Goal: Information Seeking & Learning: Learn about a topic

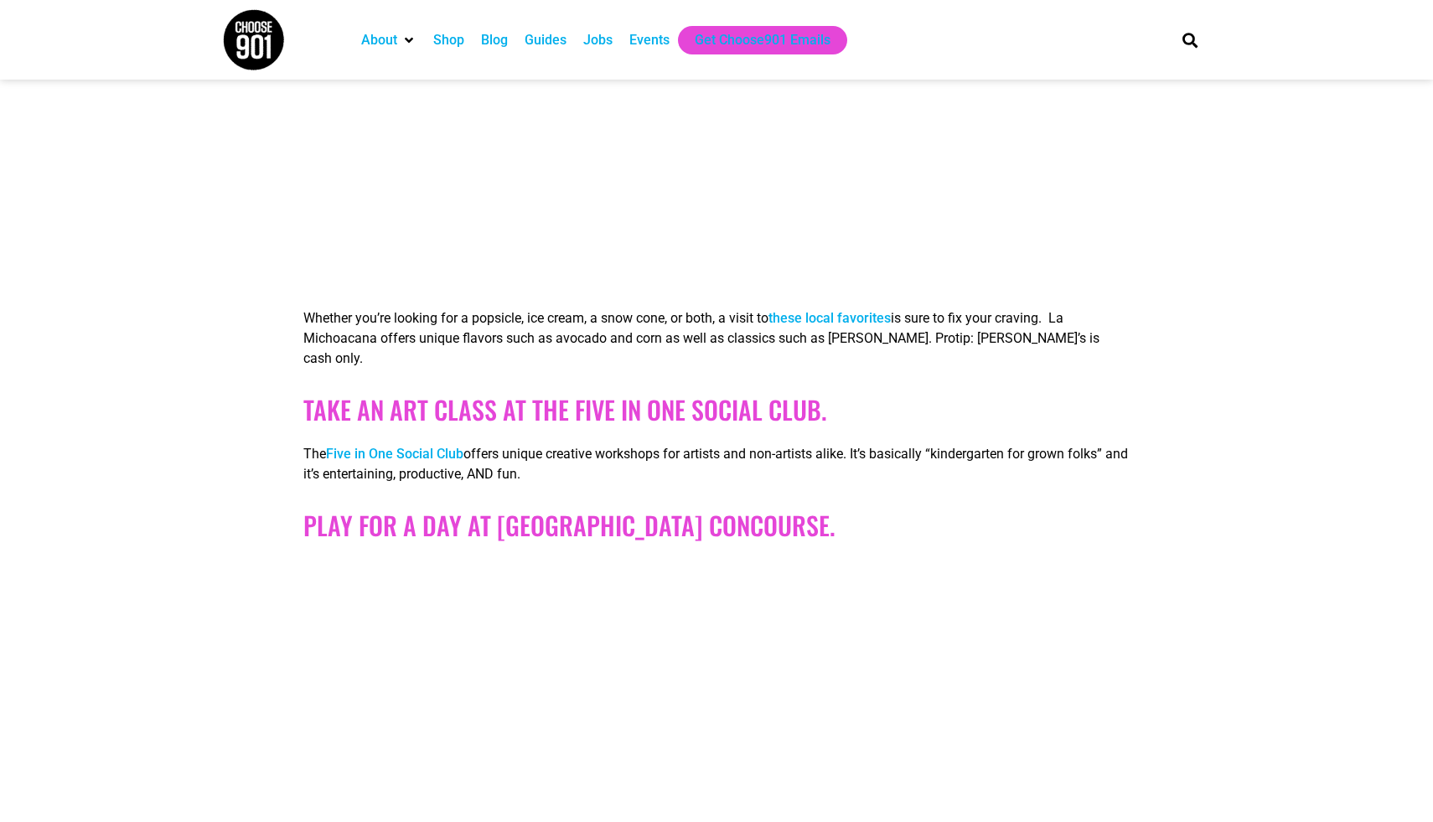
scroll to position [2844, 0]
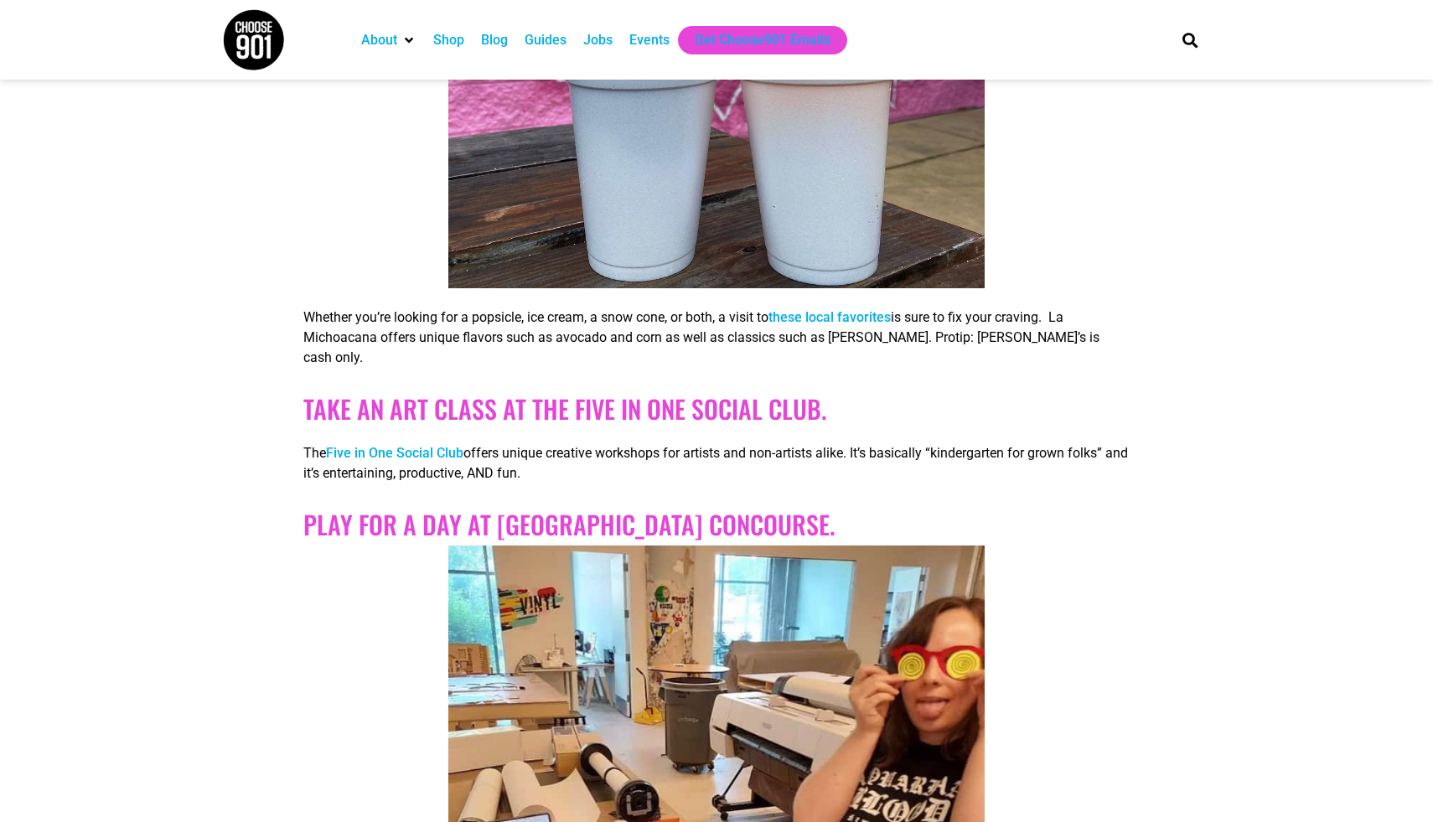
click at [423, 390] on link "Take an Art Class at the Five In One Social Club." at bounding box center [565, 409] width 524 height 38
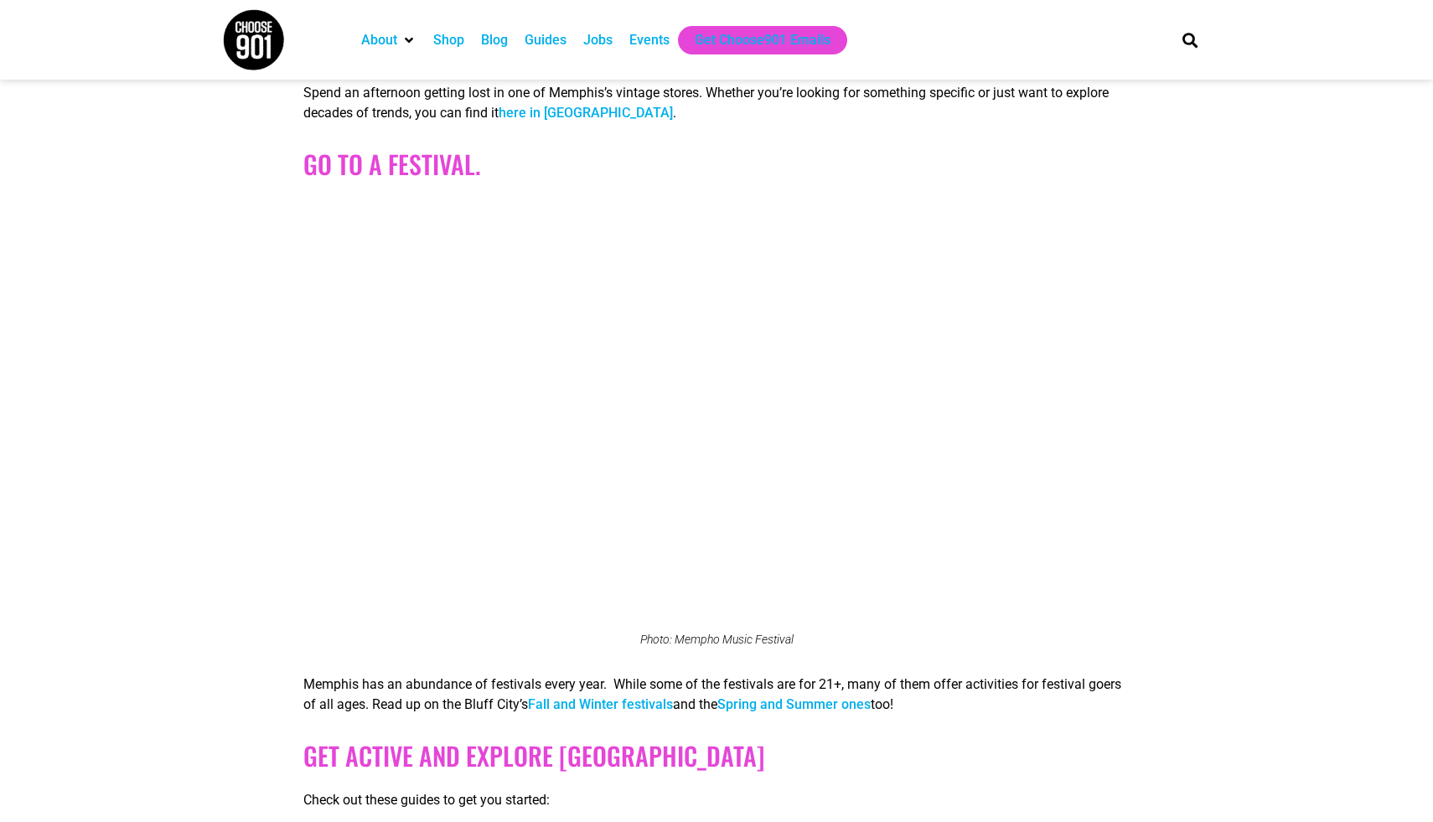
scroll to position [4715, 0]
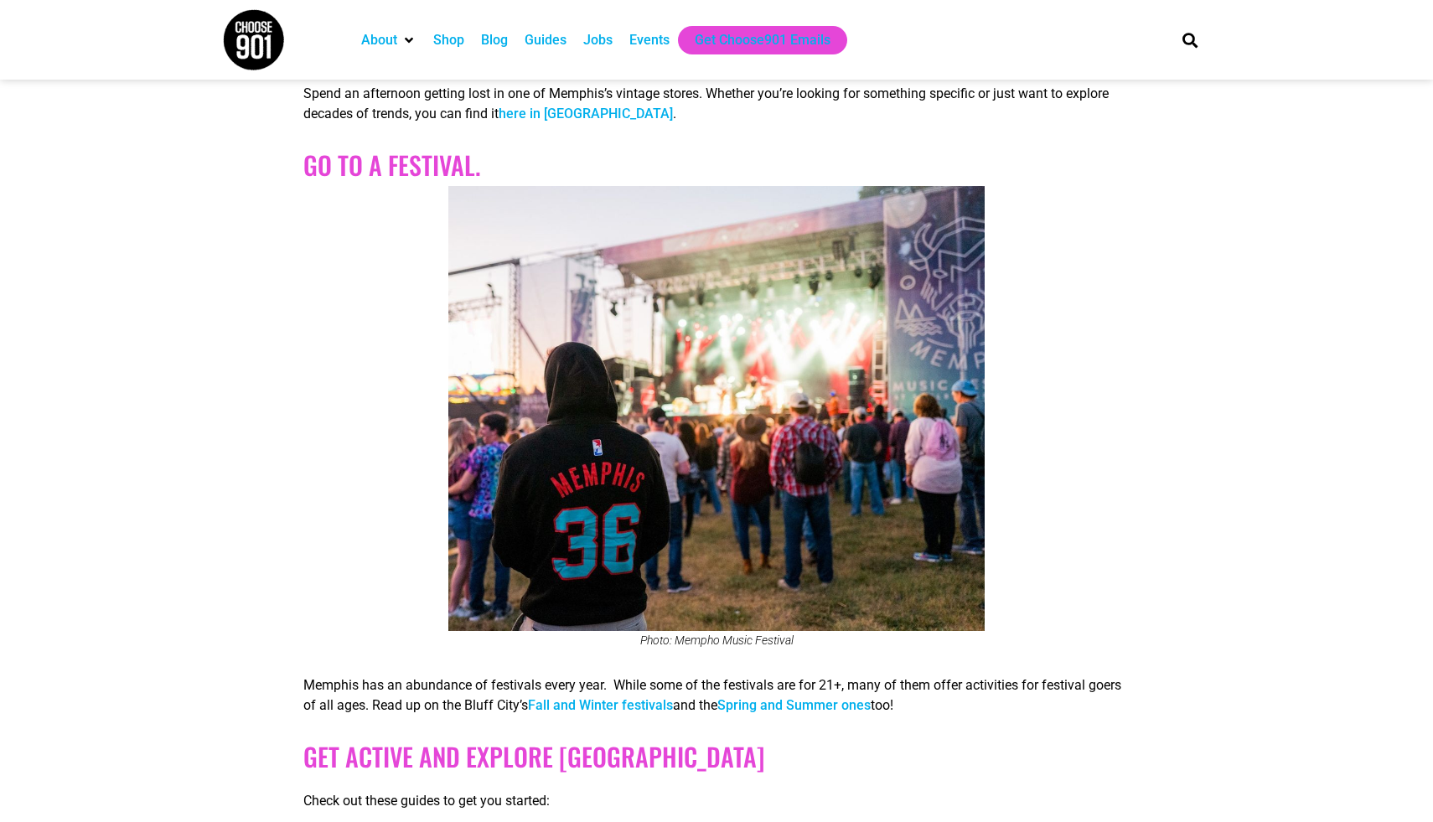
click at [613, 697] on link "Fall and Winter festivals" at bounding box center [600, 705] width 145 height 16
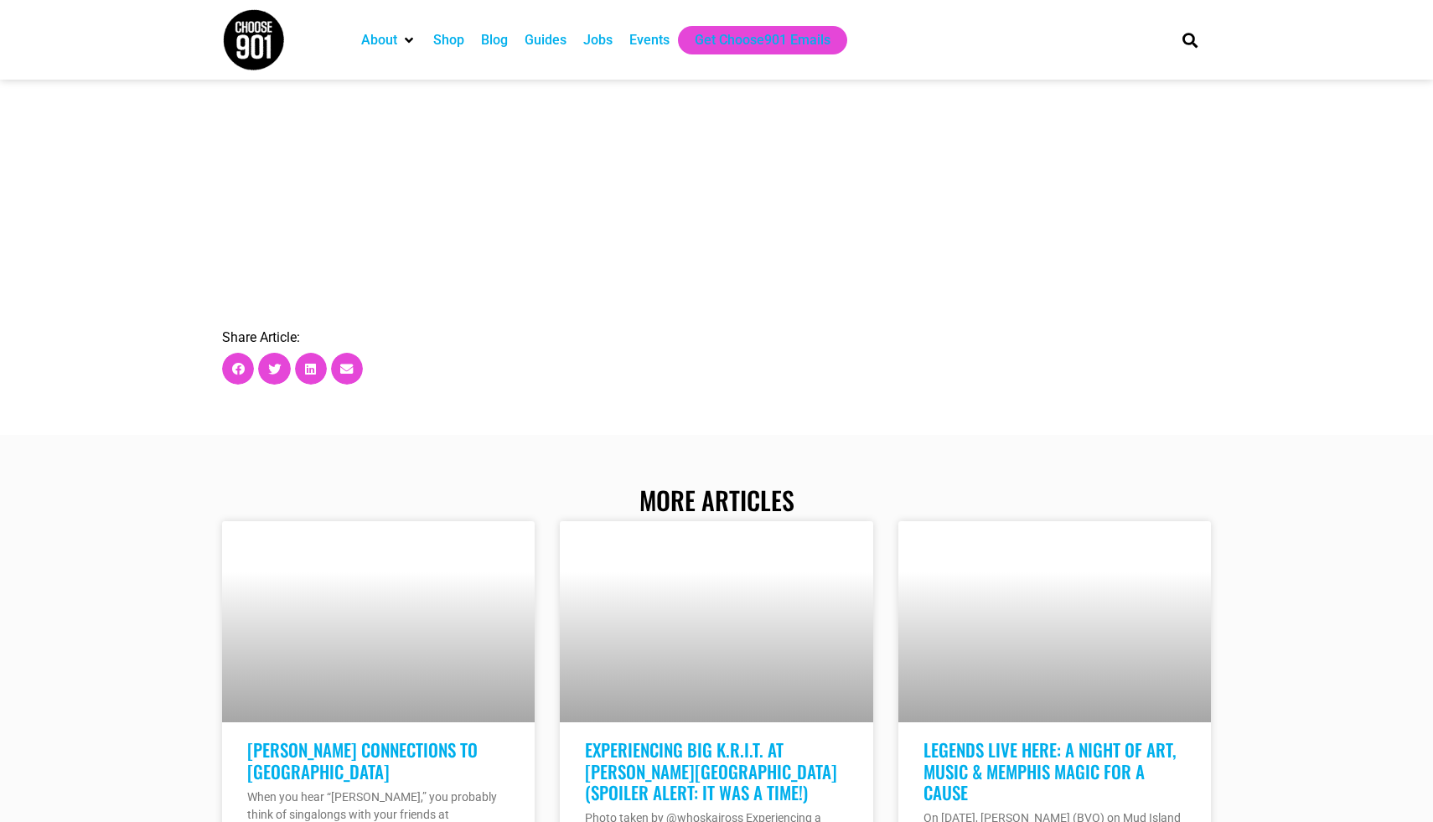
scroll to position [6689, 0]
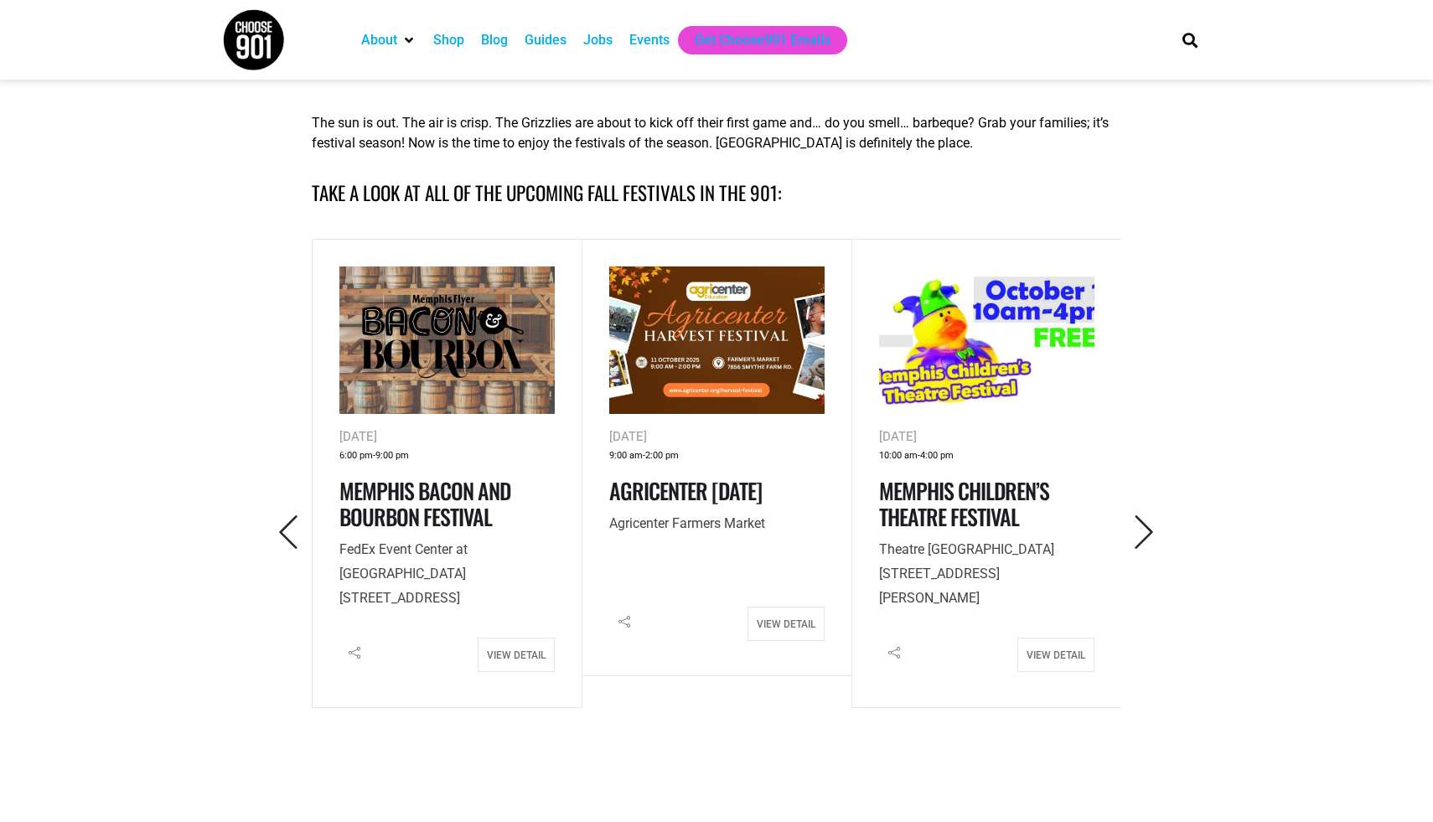
scroll to position [684, 0]
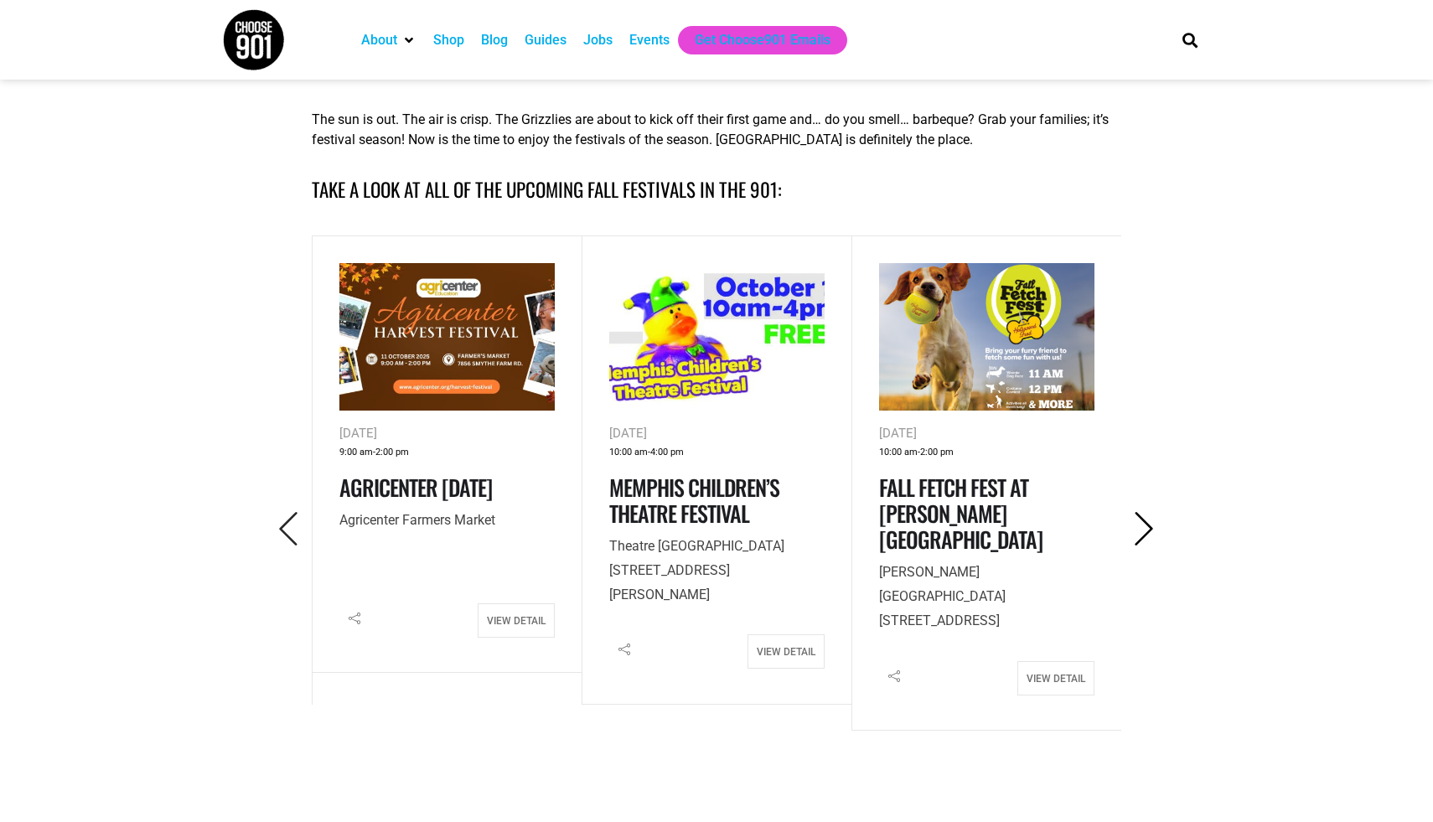
click at [1145, 521] on icon "Next" at bounding box center [1144, 529] width 34 height 34
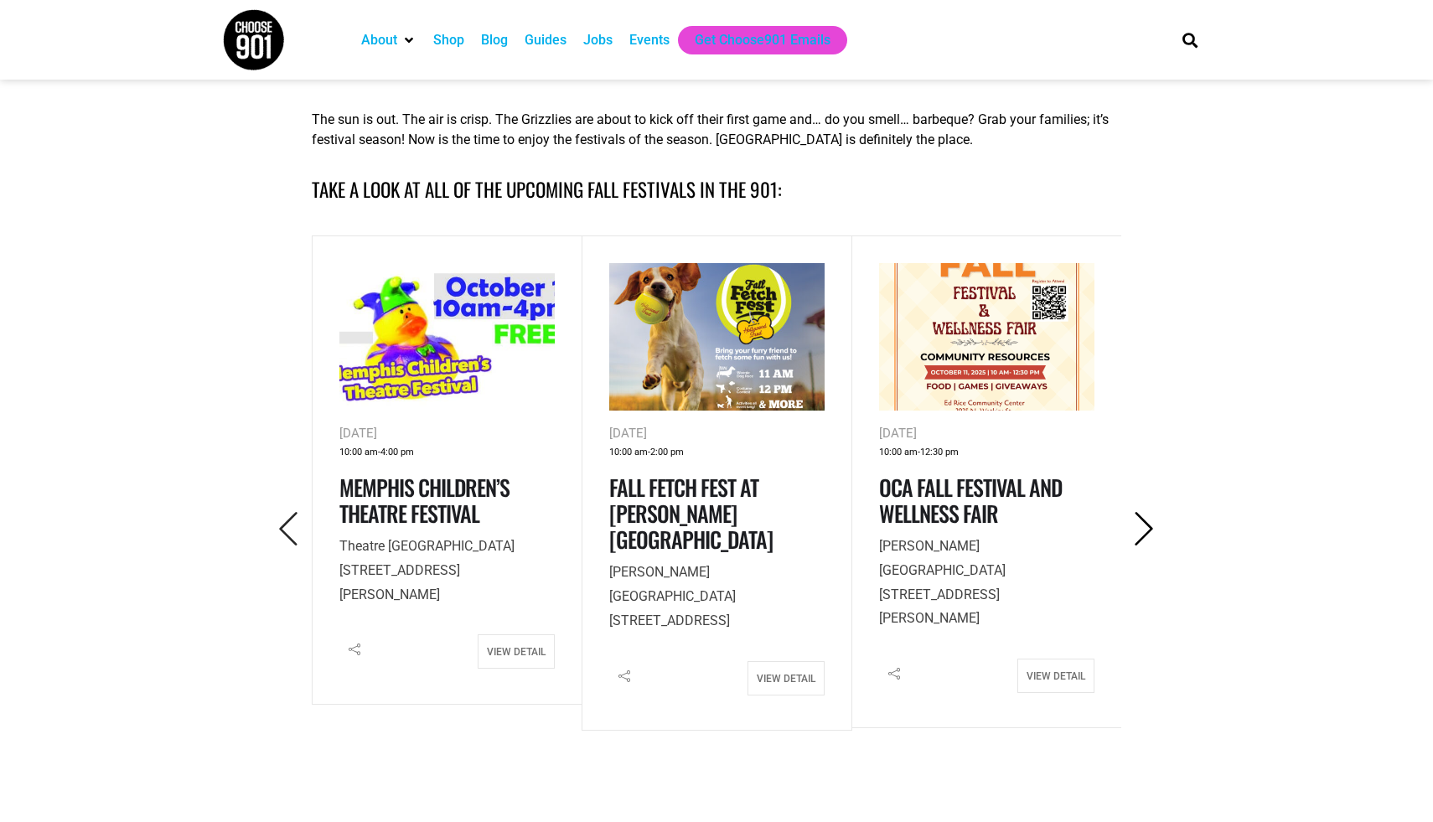
click at [1145, 523] on icon "Next" at bounding box center [1144, 529] width 34 height 34
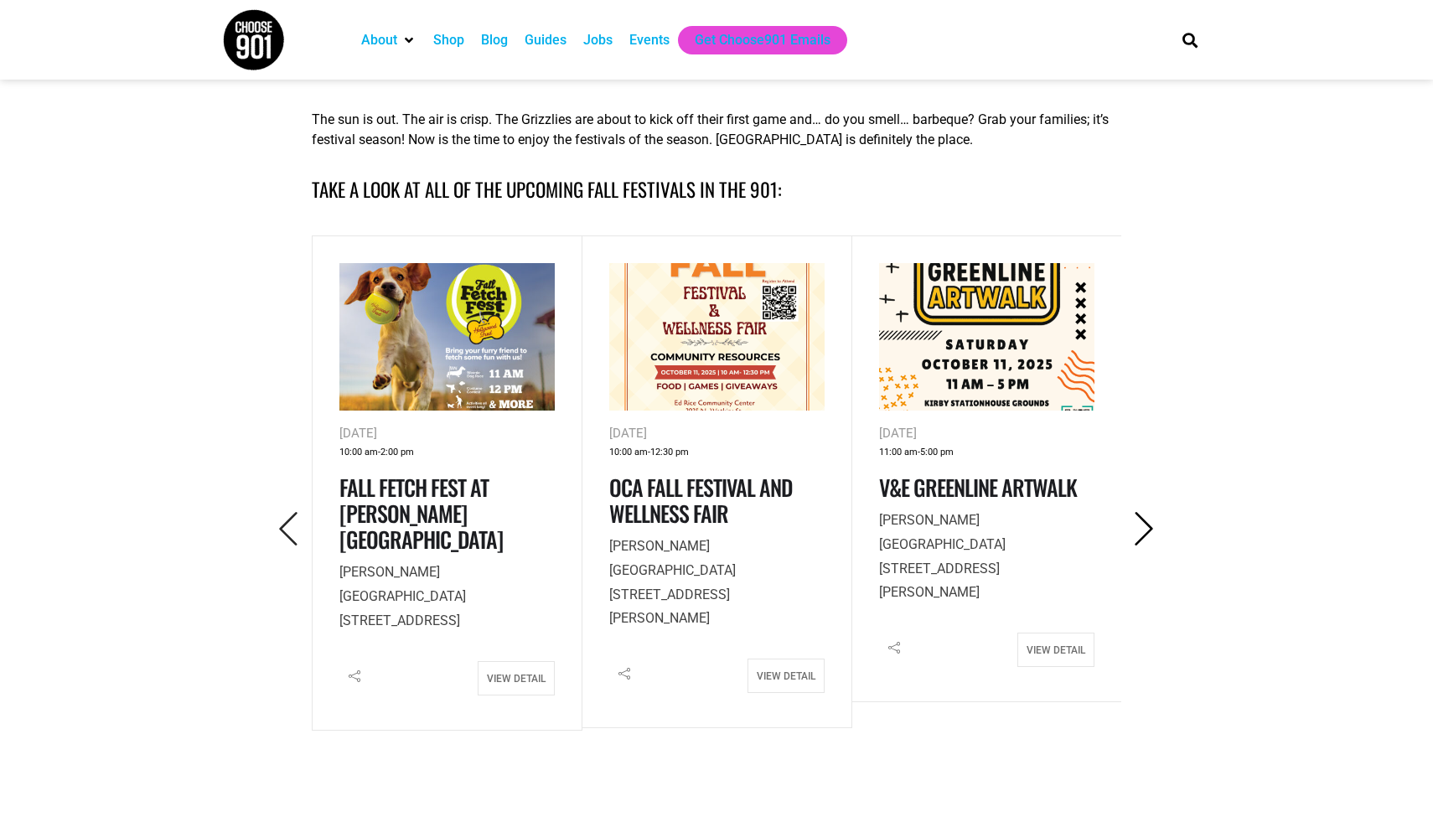
click at [1145, 523] on icon "Next" at bounding box center [1144, 529] width 34 height 34
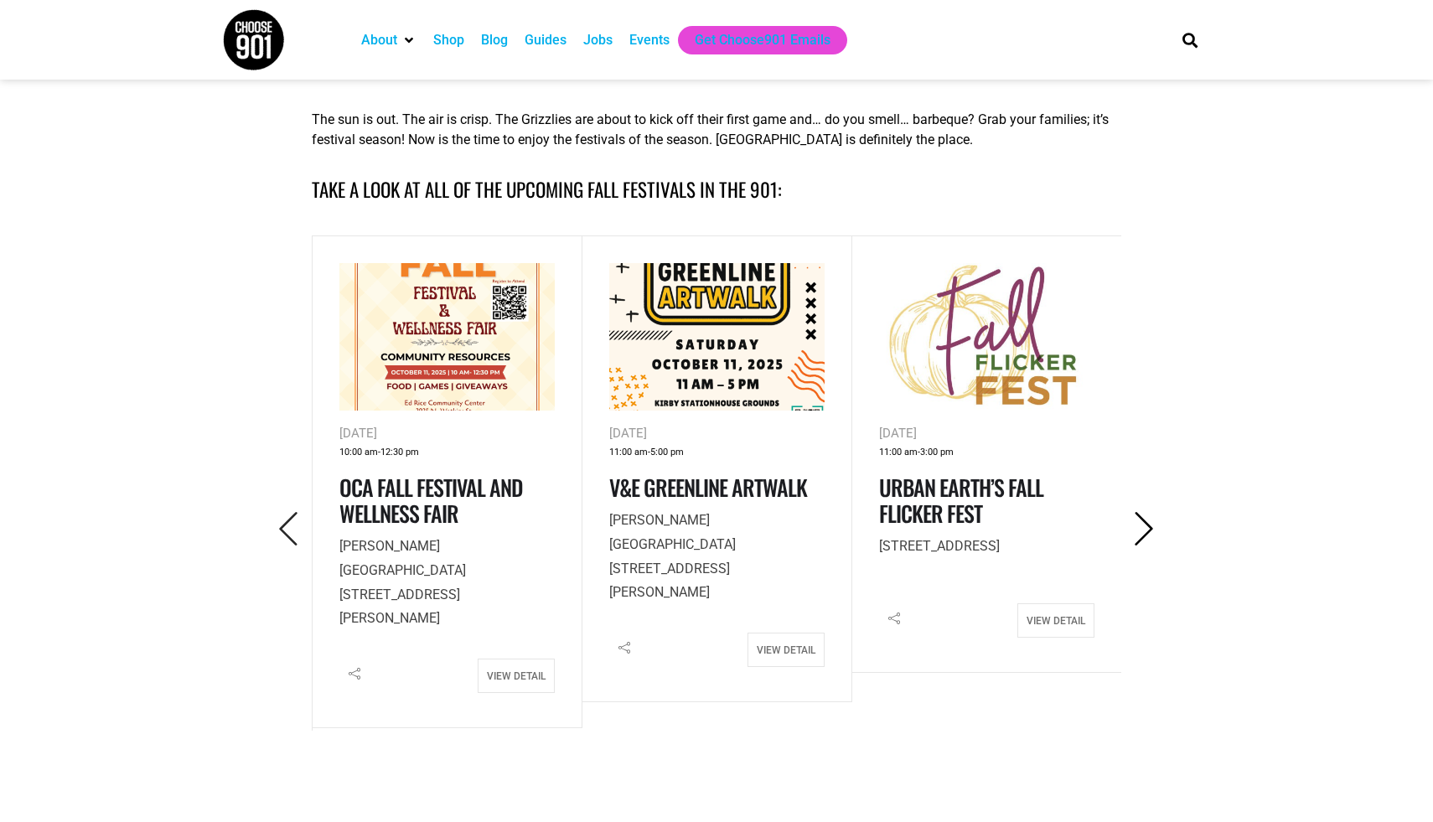
click at [1145, 523] on icon "Next" at bounding box center [1144, 529] width 34 height 34
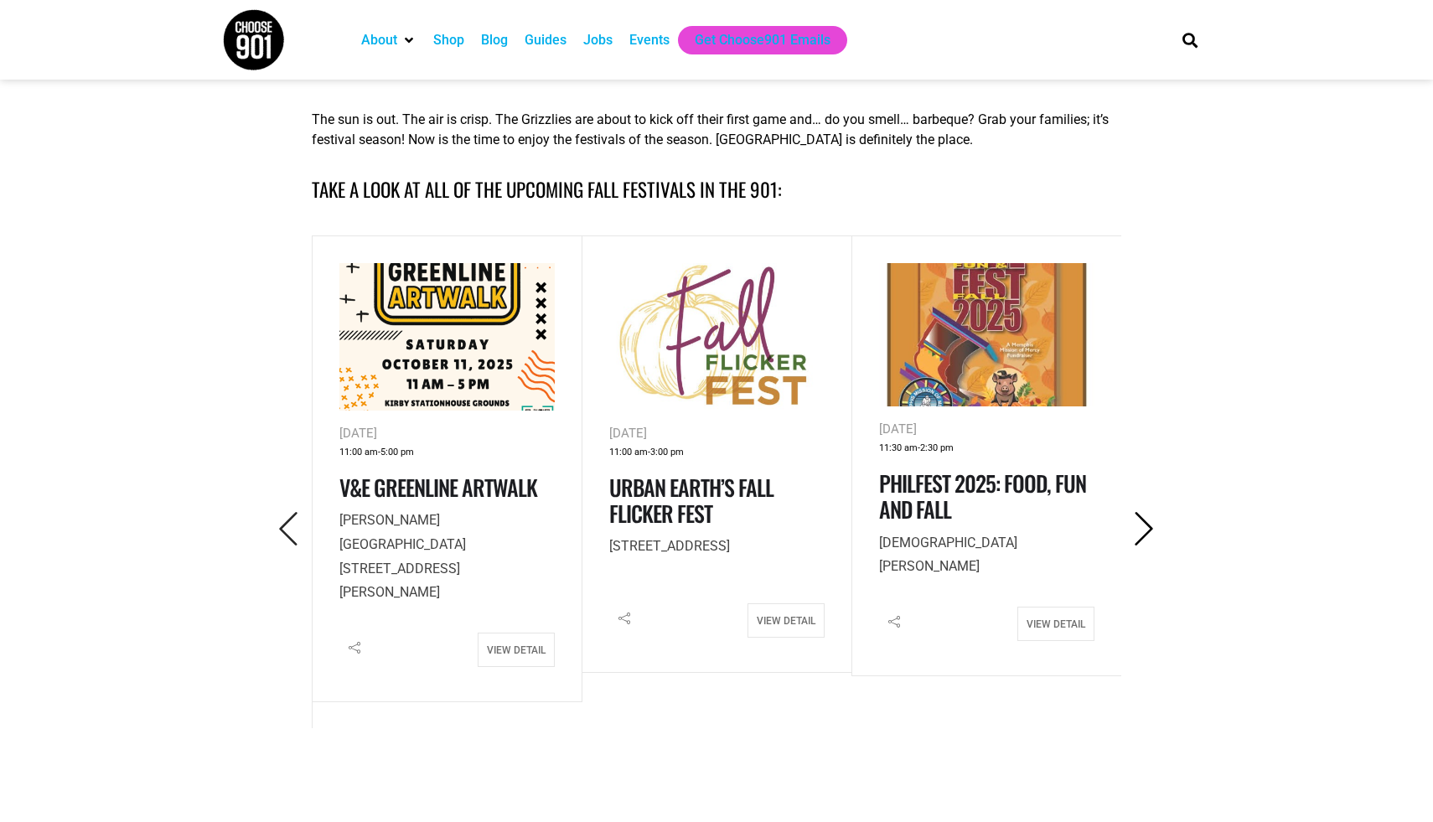
click at [1145, 523] on icon "Next" at bounding box center [1144, 529] width 34 height 34
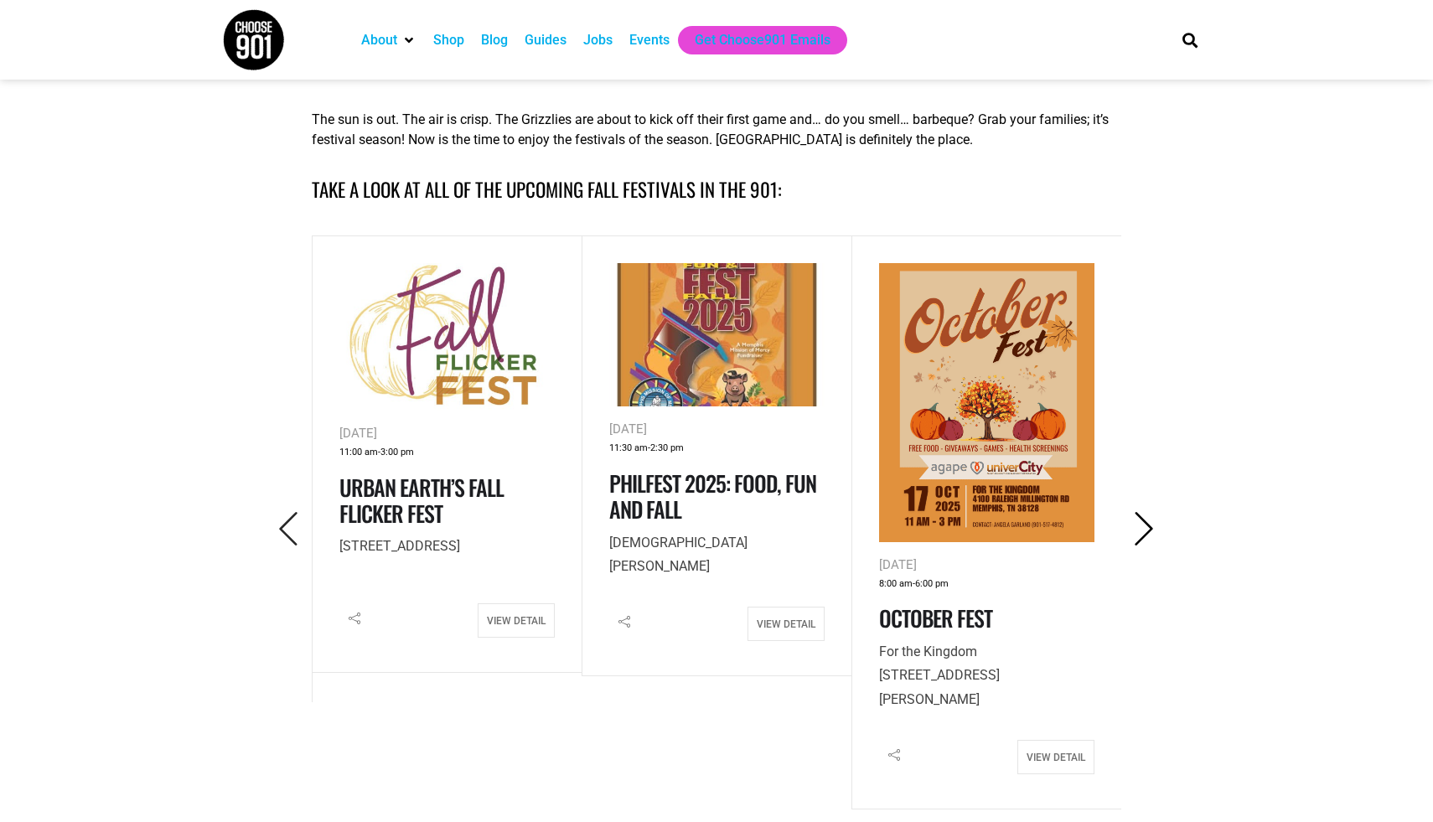
click at [1145, 523] on icon "Next" at bounding box center [1144, 529] width 34 height 34
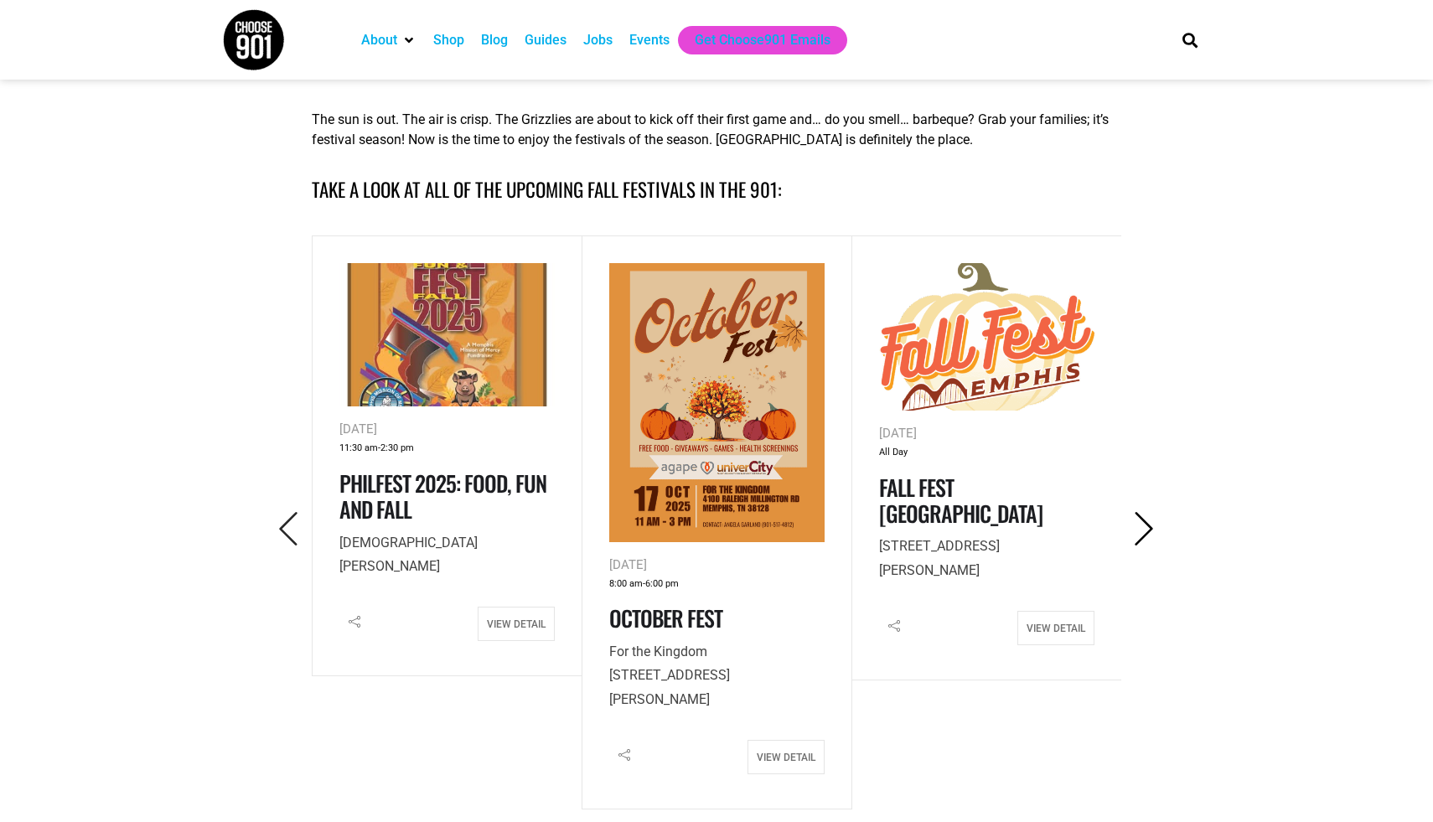
click at [1145, 523] on icon "Next" at bounding box center [1144, 529] width 34 height 34
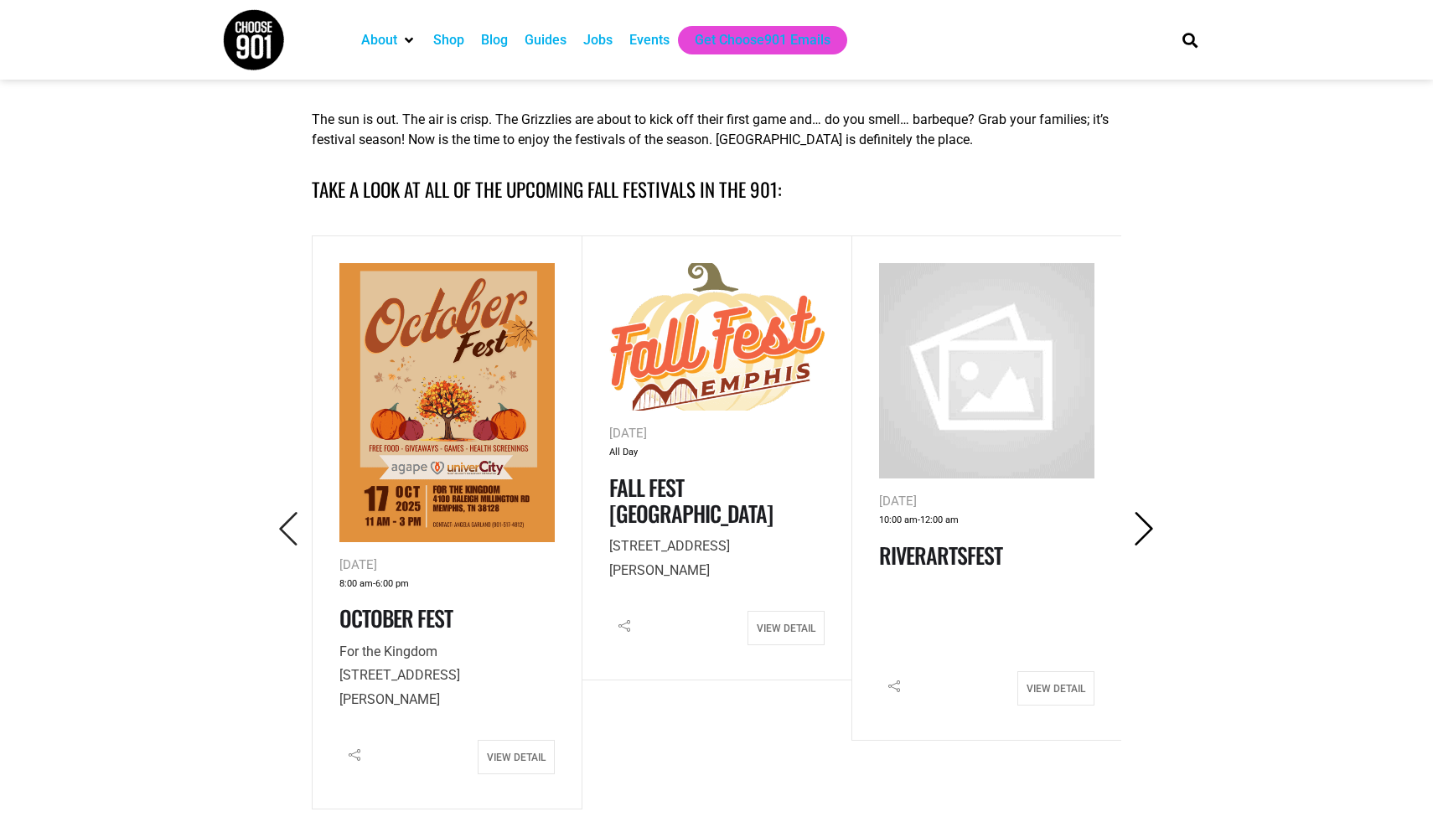
click at [1146, 530] on icon "Next" at bounding box center [1144, 529] width 34 height 34
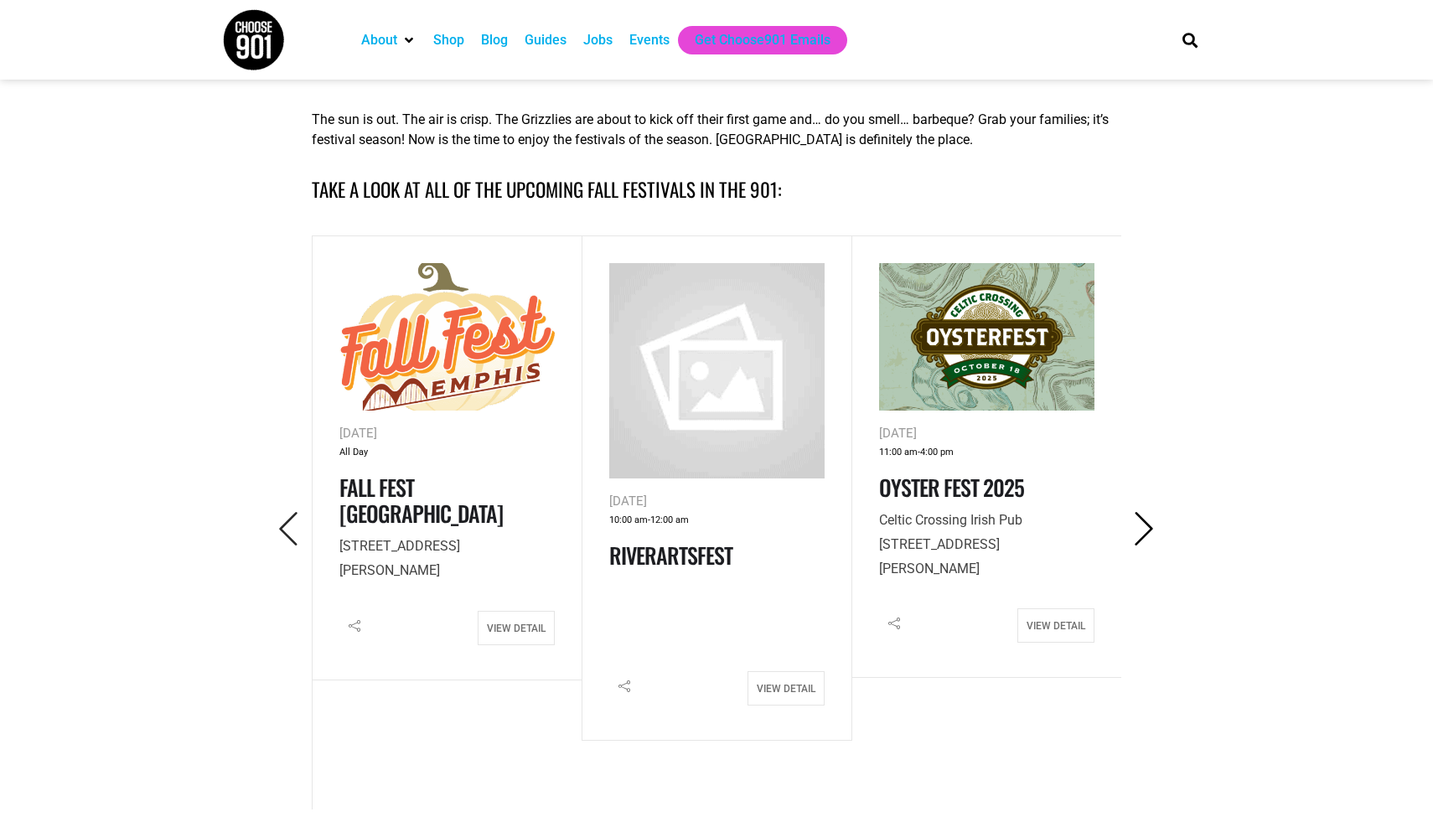
click at [1144, 534] on icon "Next" at bounding box center [1144, 529] width 34 height 34
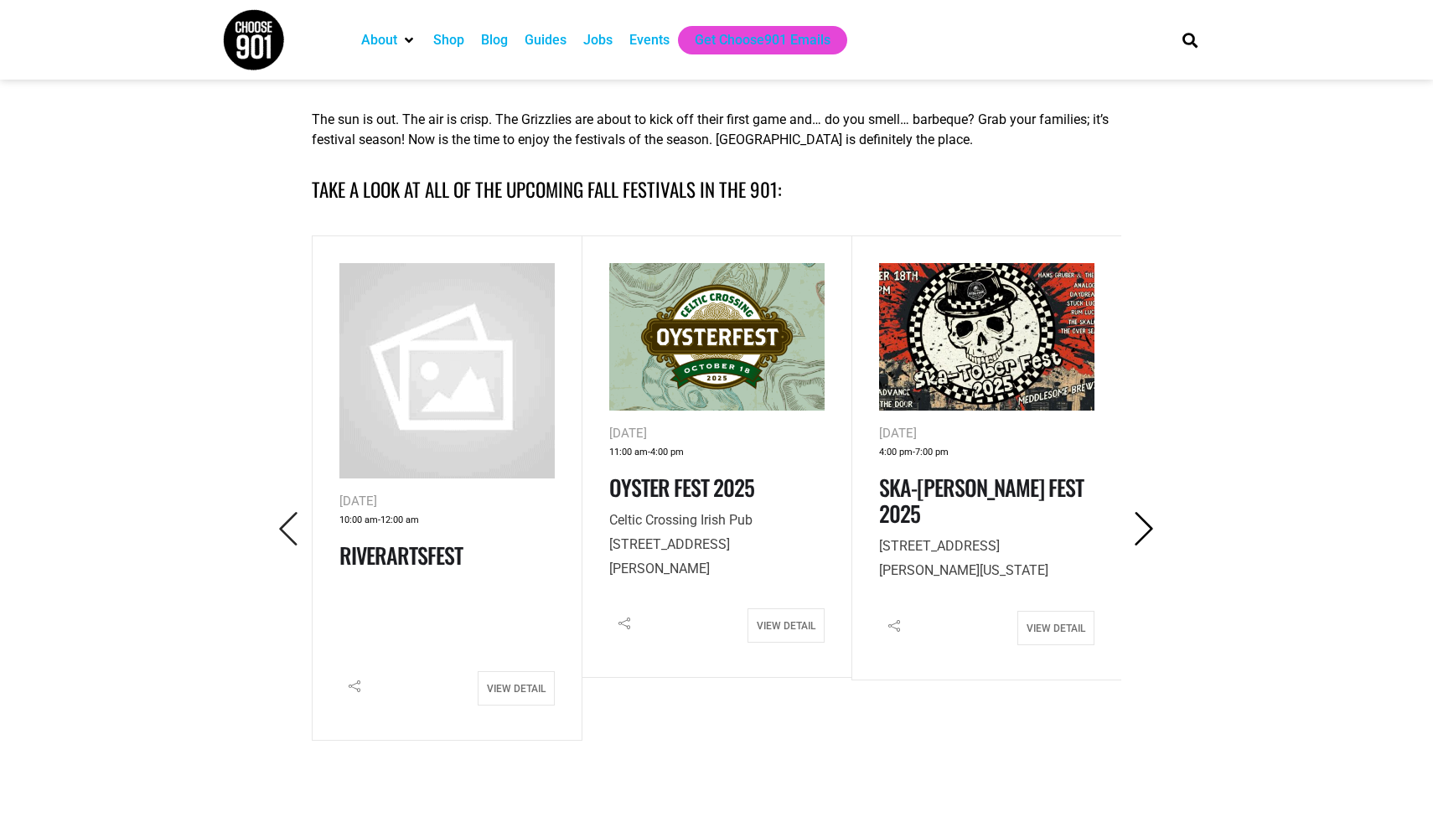
click at [1144, 537] on icon "Next" at bounding box center [1144, 529] width 34 height 34
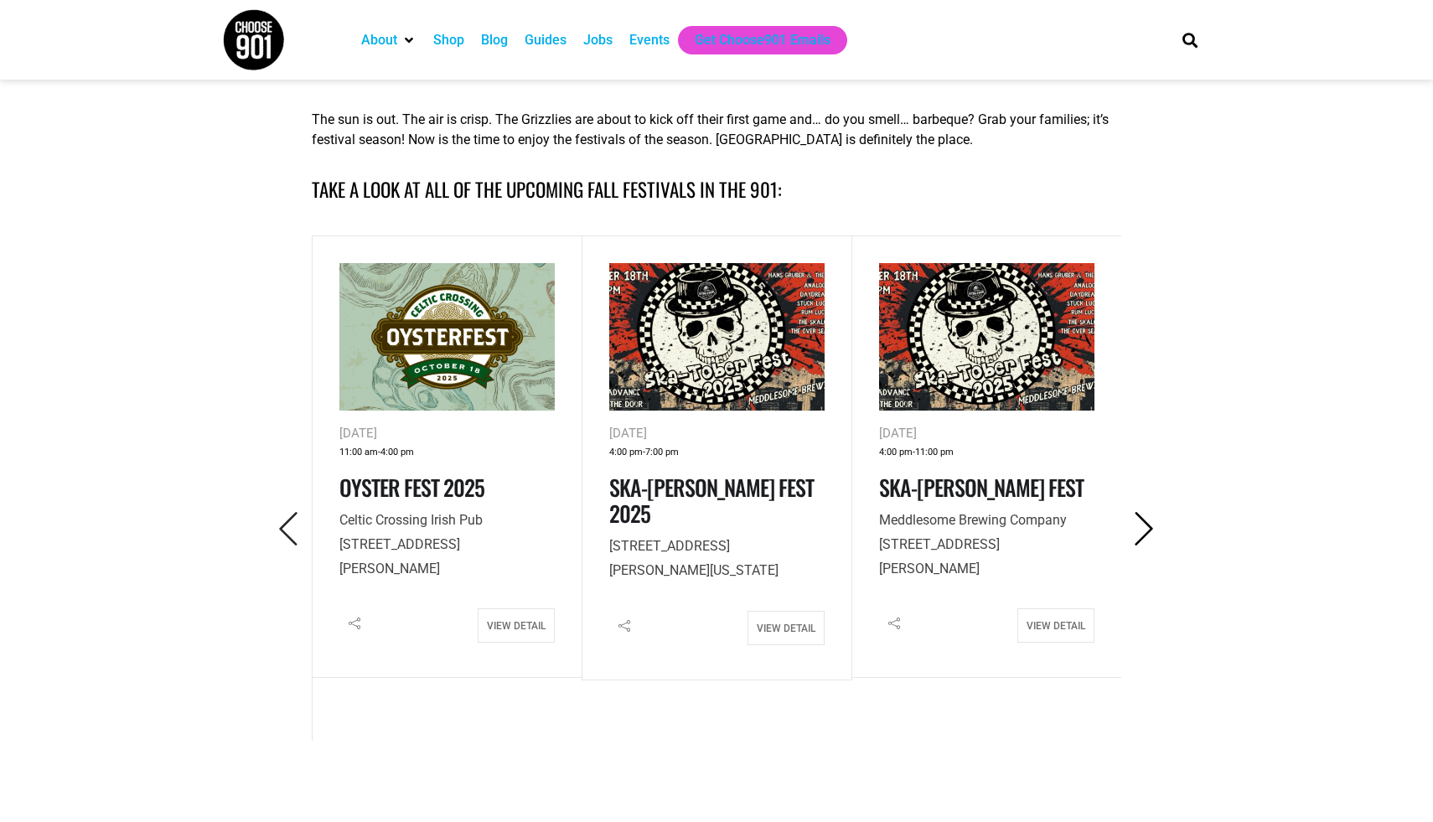
click at [1143, 535] on icon "Next" at bounding box center [1144, 529] width 34 height 34
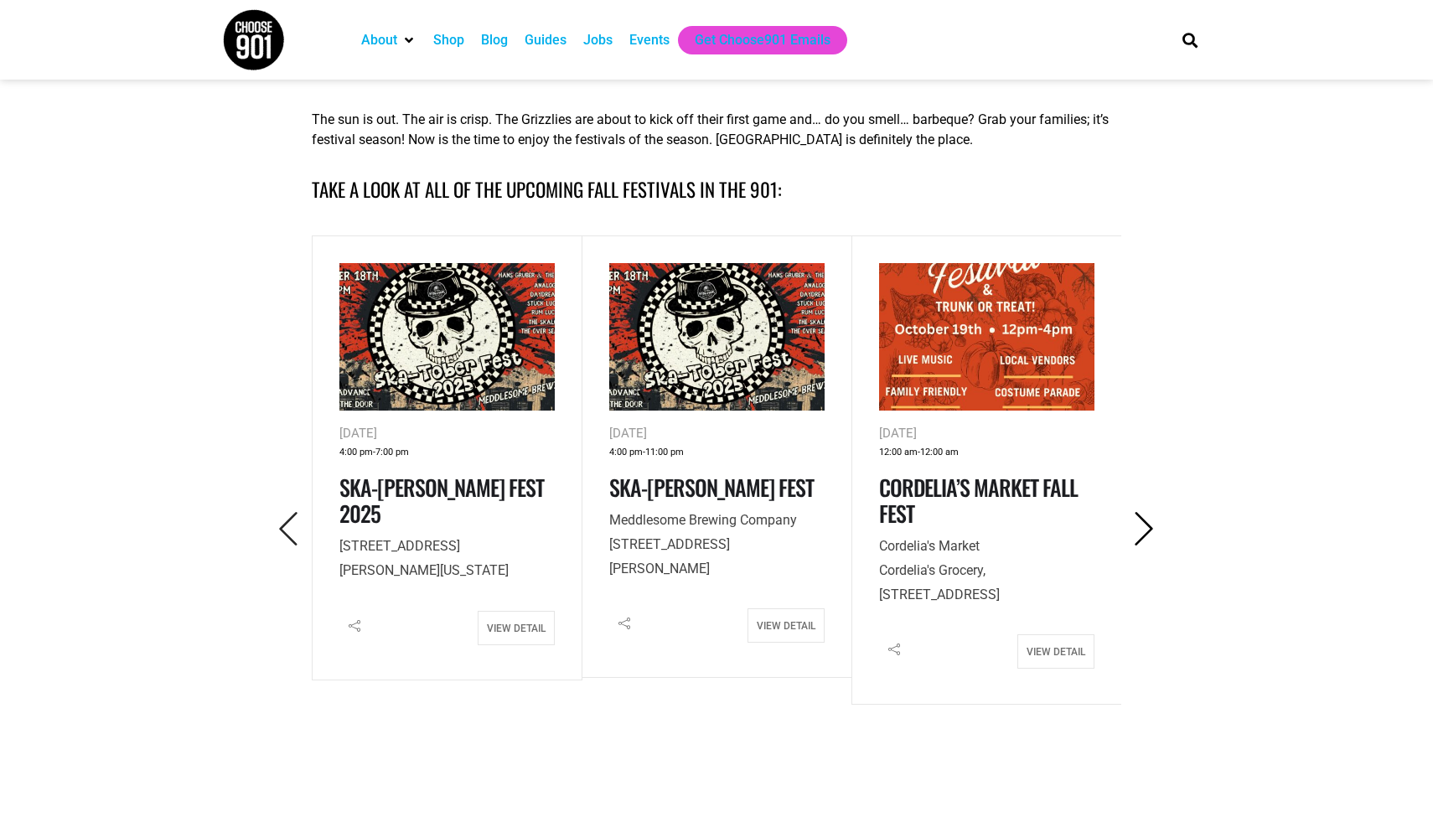
click at [1139, 536] on icon "Next" at bounding box center [1144, 529] width 34 height 34
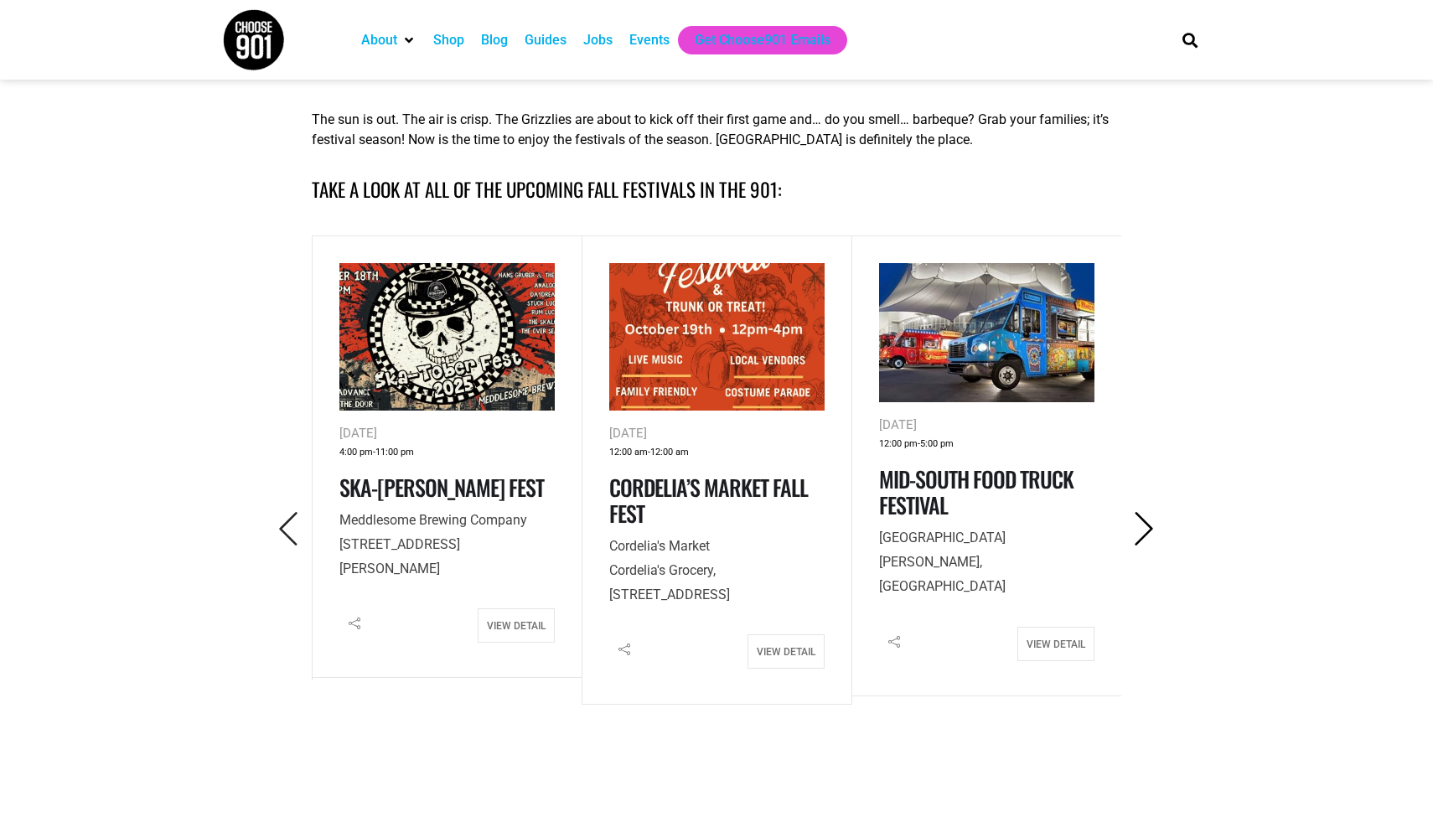
click at [1140, 538] on icon "Next" at bounding box center [1144, 529] width 34 height 34
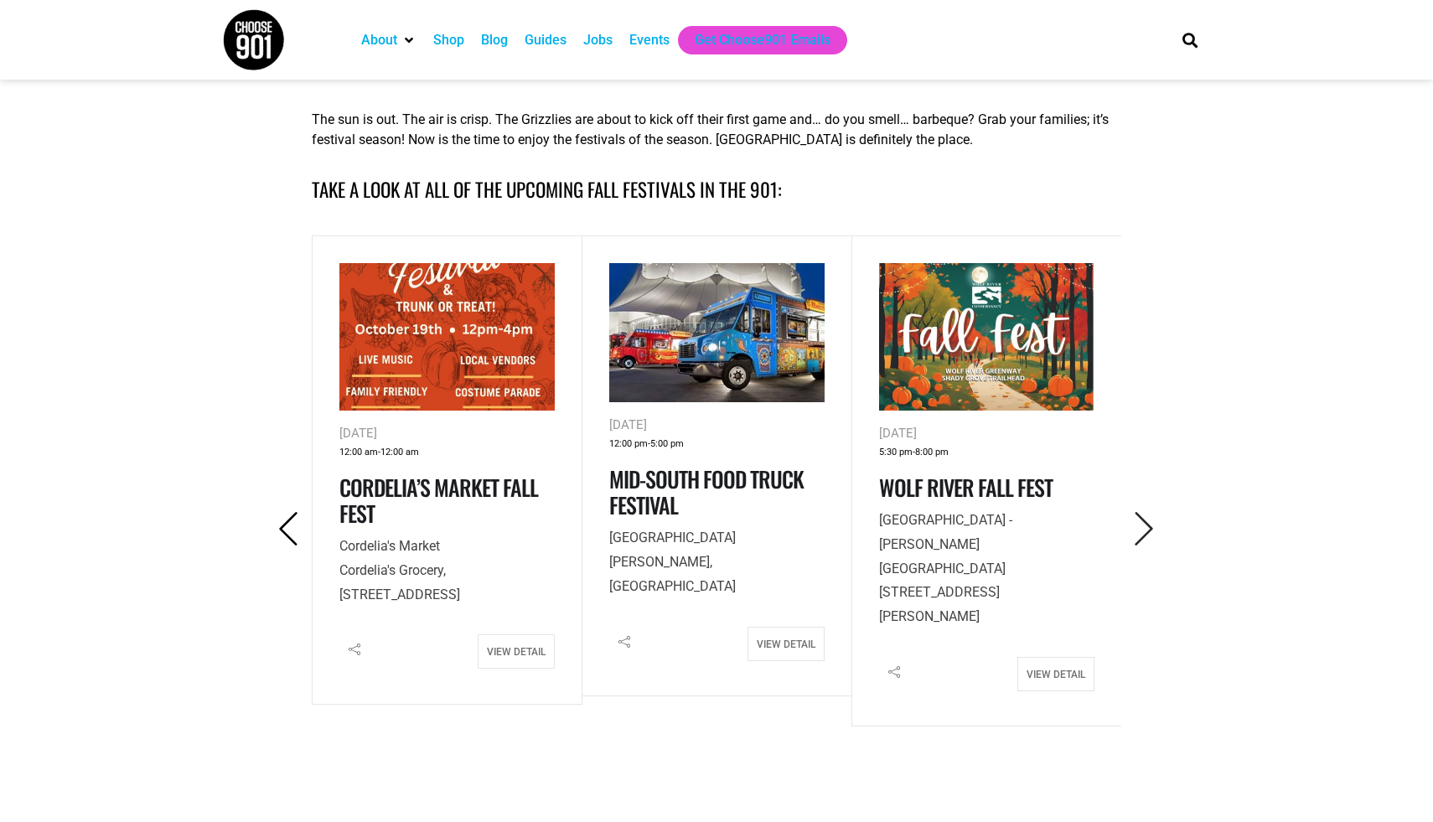
click at [292, 533] on icon "Previous" at bounding box center [288, 529] width 34 height 34
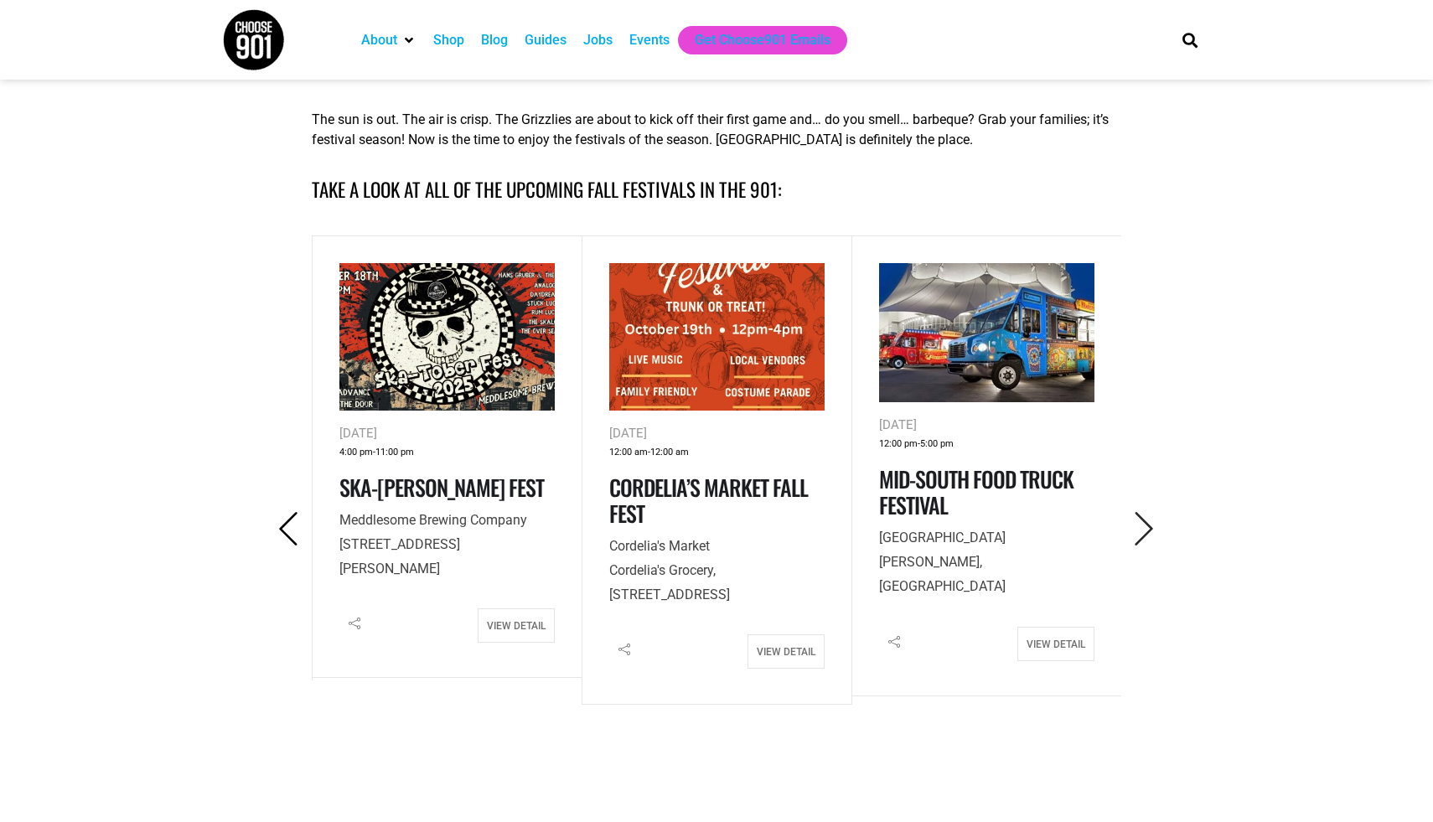
click at [292, 533] on icon "Previous" at bounding box center [288, 529] width 34 height 34
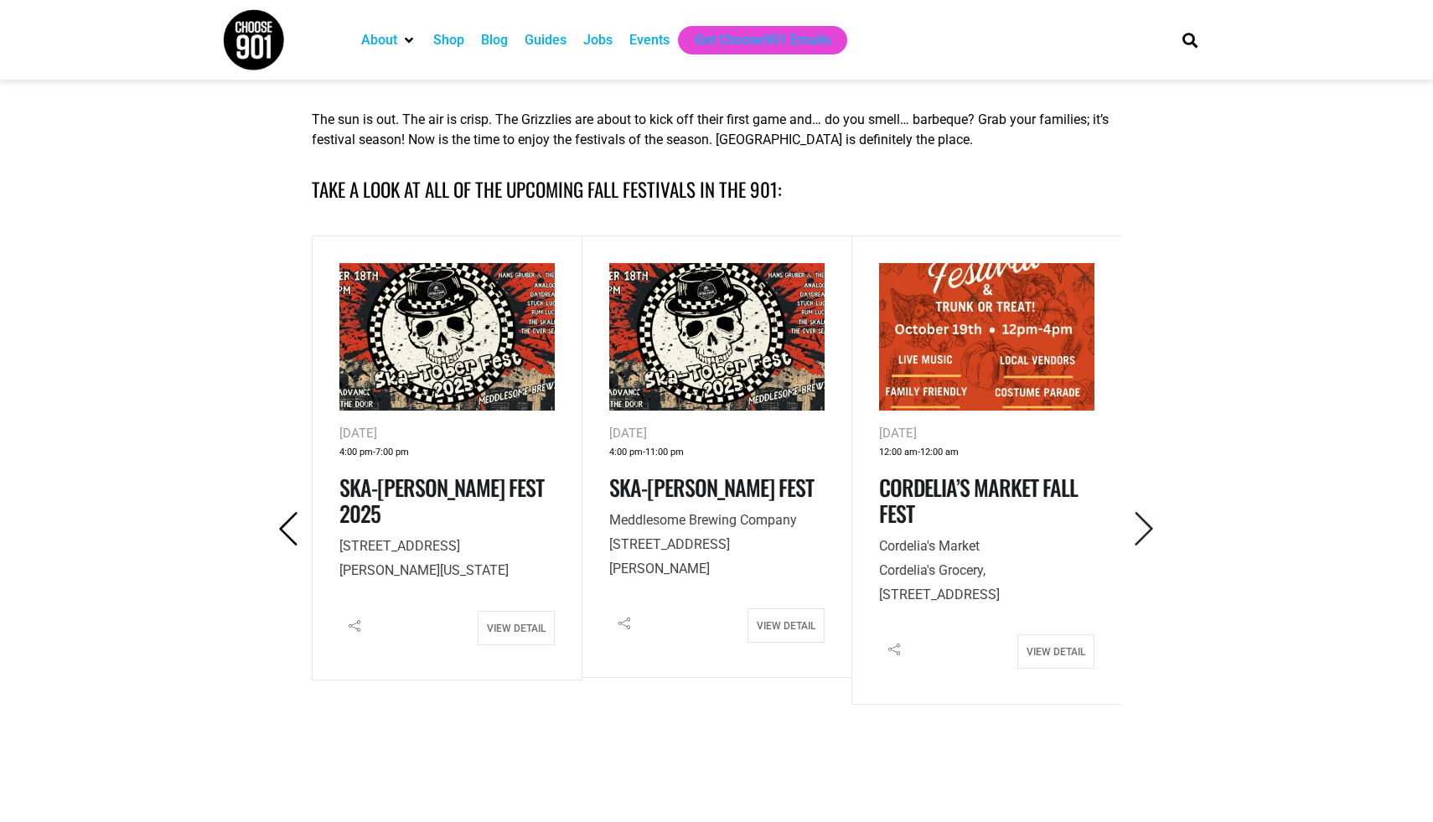
click at [292, 533] on icon "Previous" at bounding box center [288, 529] width 34 height 34
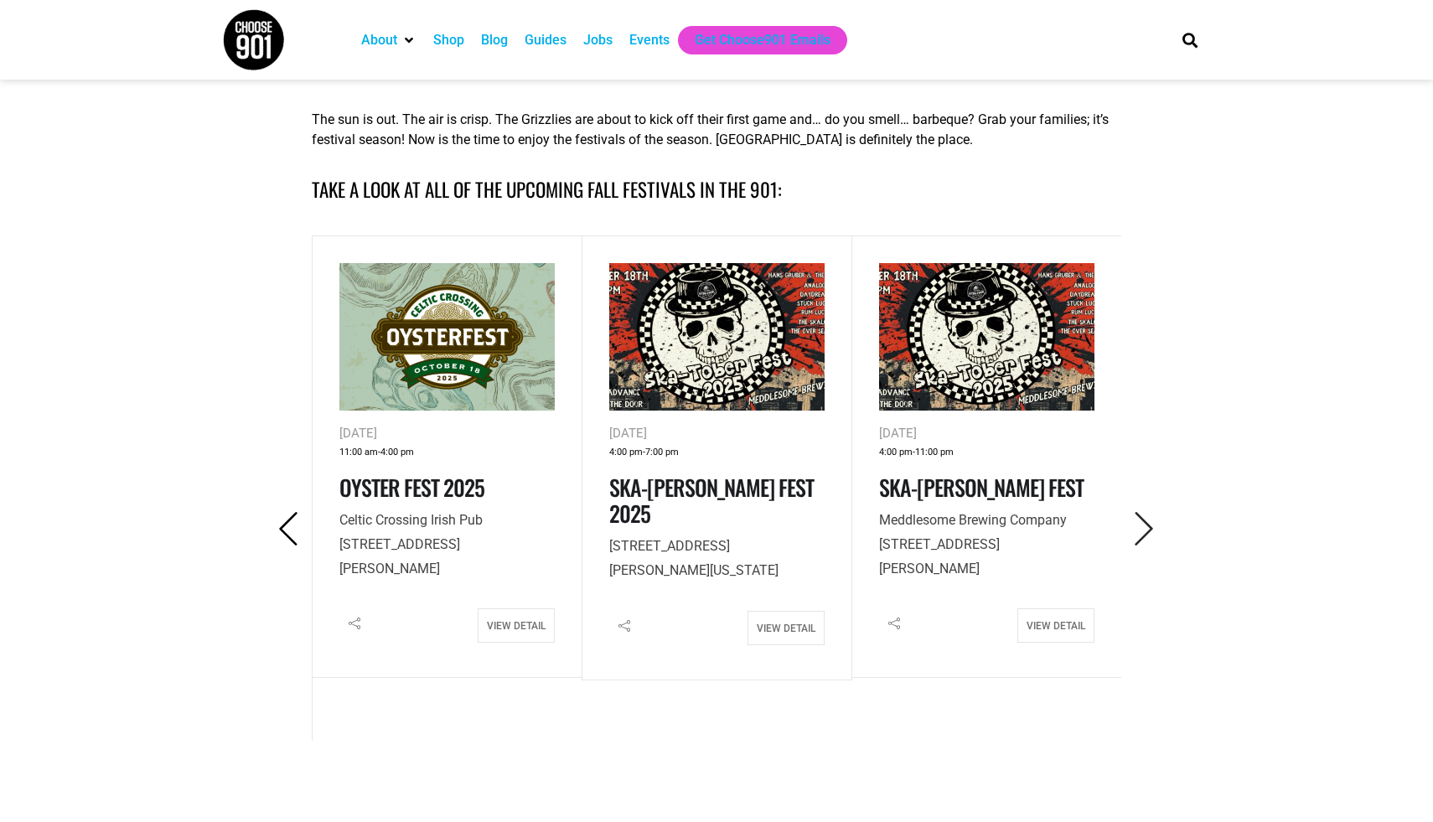
click at [292, 533] on icon "Previous" at bounding box center [288, 529] width 34 height 34
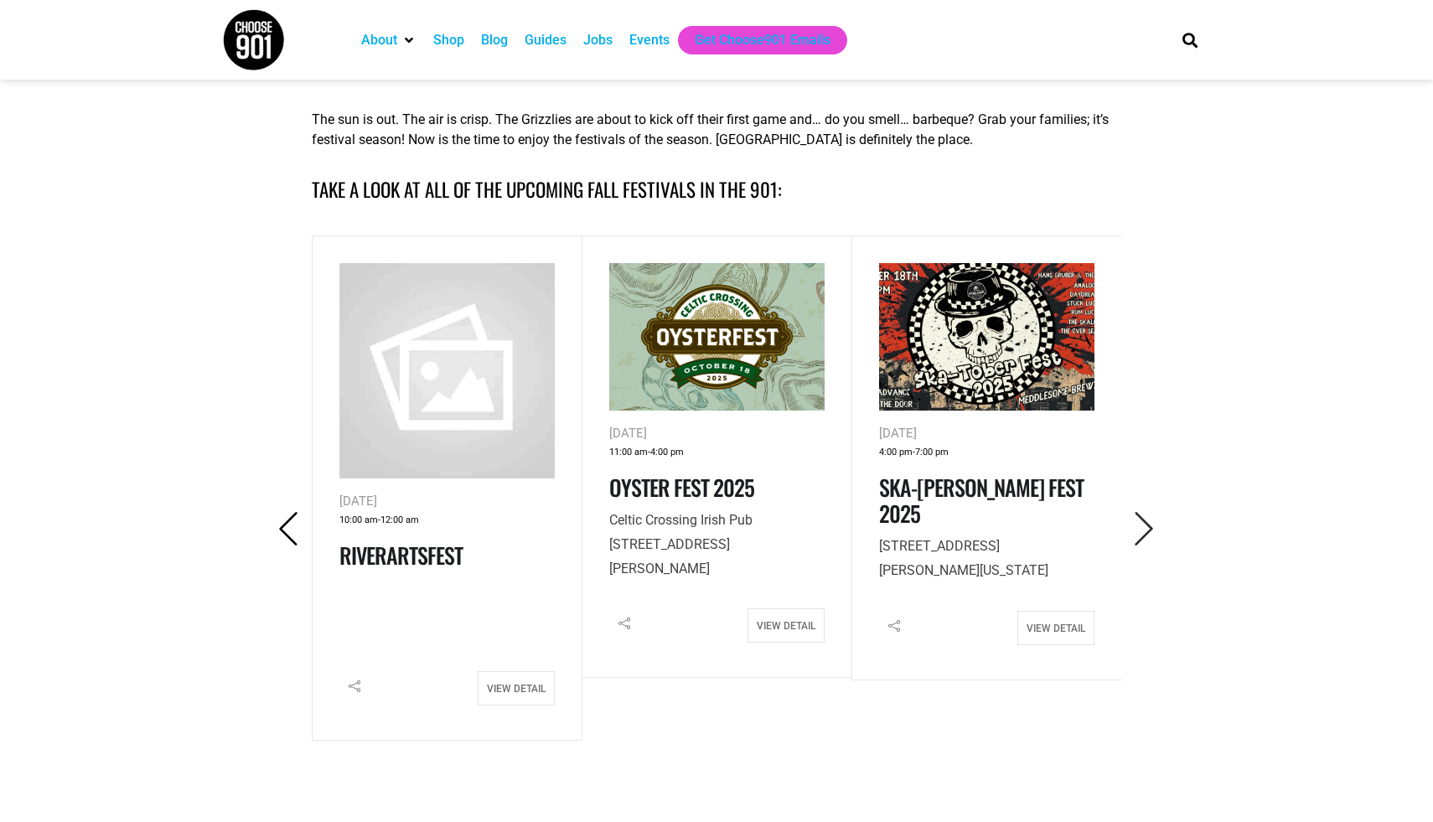
click at [292, 534] on icon "Previous" at bounding box center [288, 529] width 34 height 34
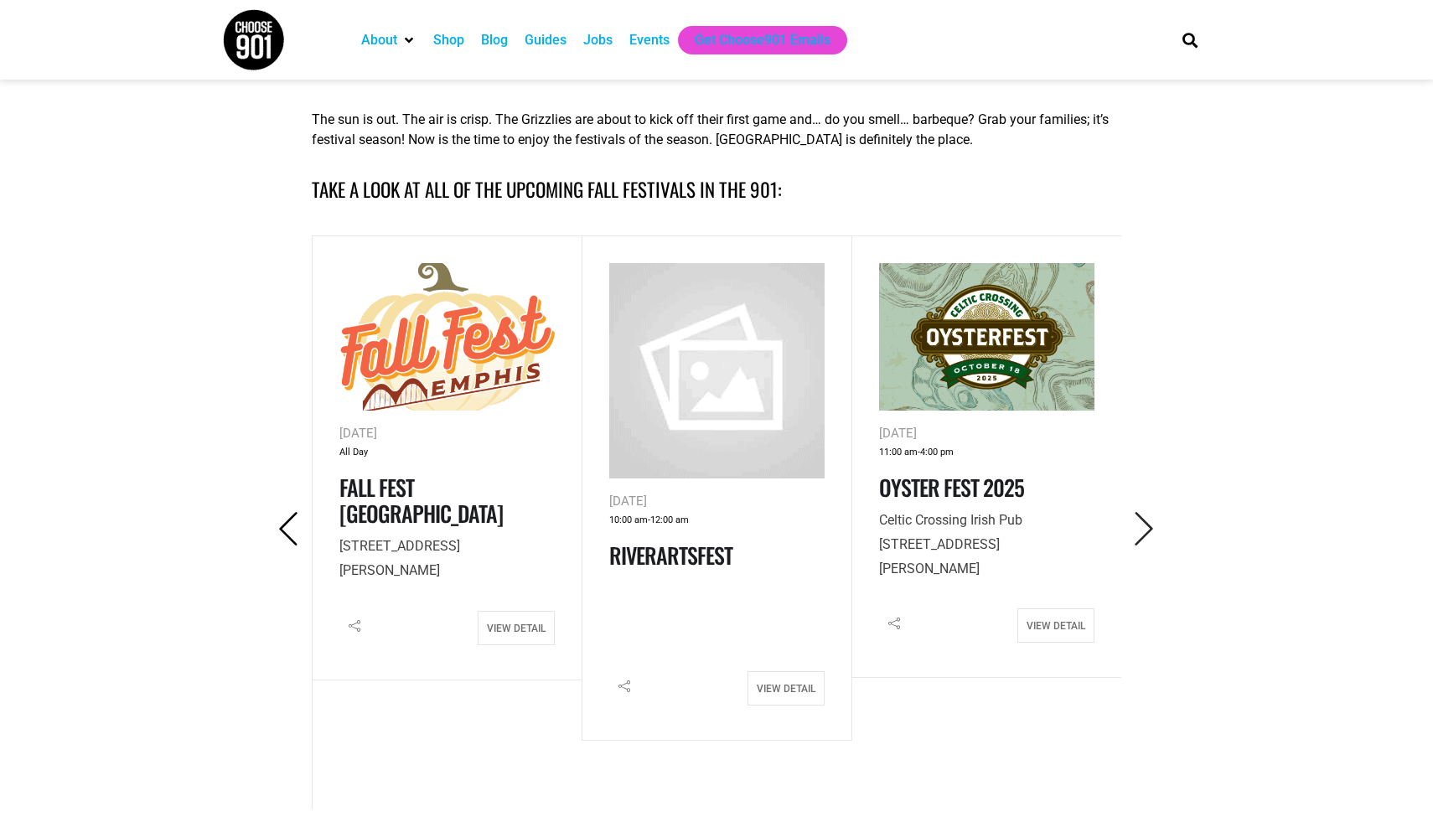
click at [292, 535] on icon "Previous" at bounding box center [288, 529] width 34 height 34
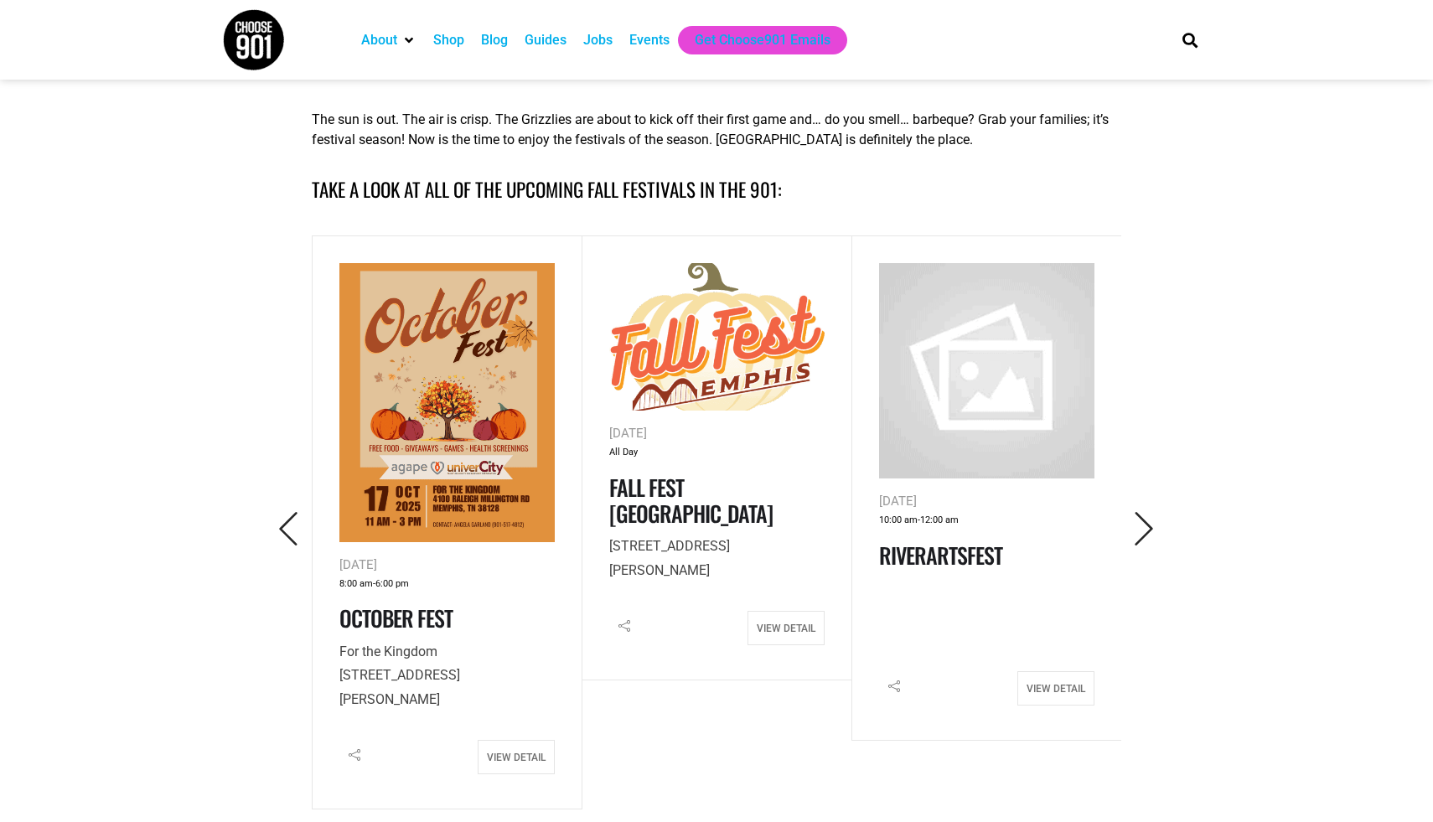
click at [709, 375] on img at bounding box center [716, 336] width 215 height 147
